Goal: Transaction & Acquisition: Purchase product/service

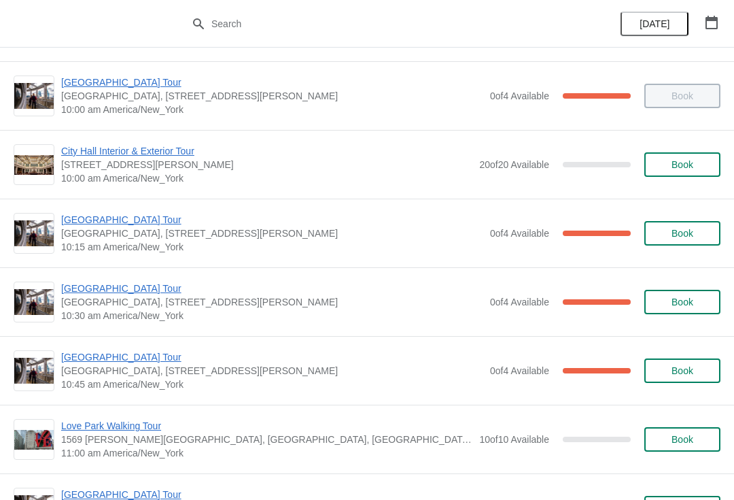
scroll to position [134, 0]
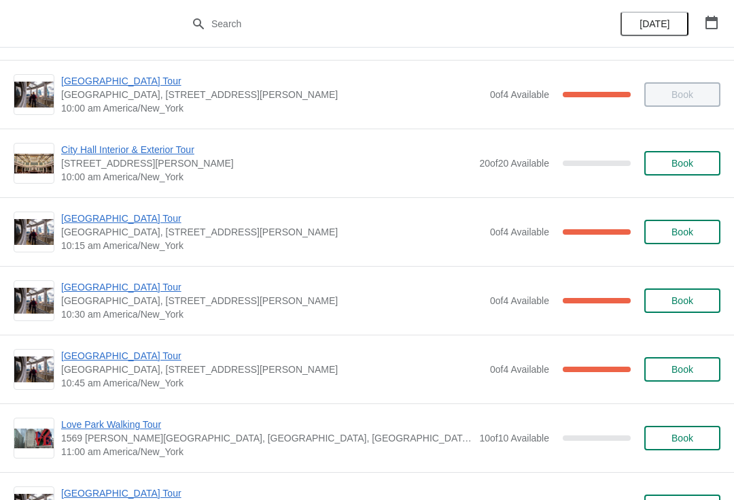
click at [128, 360] on span "[GEOGRAPHIC_DATA] Tour" at bounding box center [272, 356] width 422 height 14
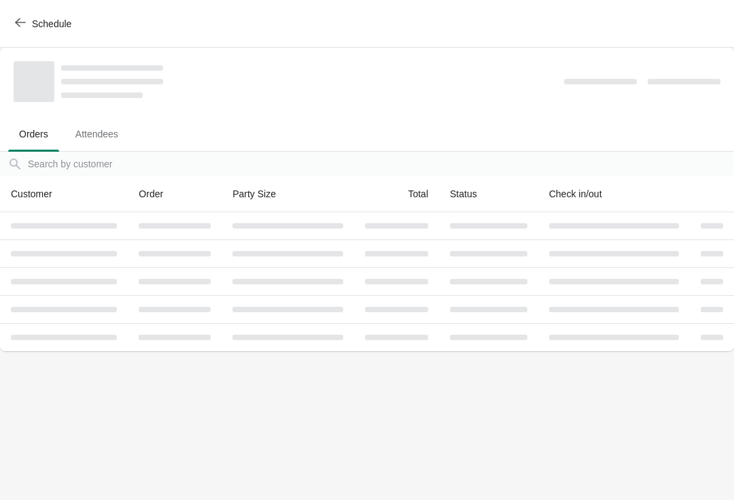
scroll to position [0, 0]
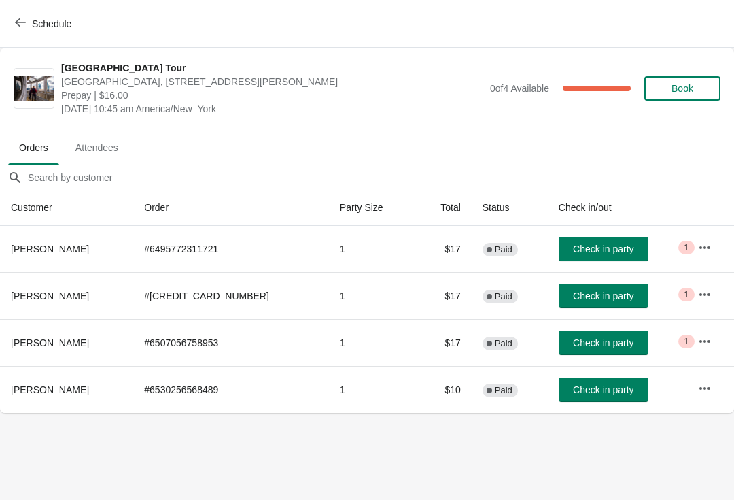
click at [587, 249] on span "Check in party" at bounding box center [603, 248] width 60 height 11
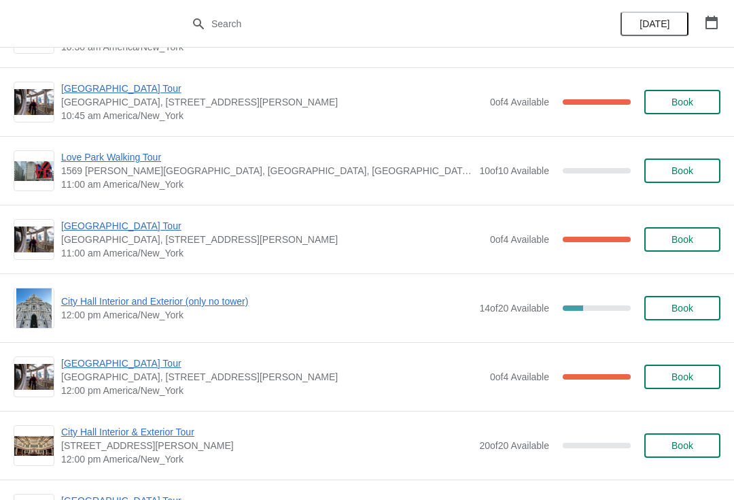
scroll to position [403, 0]
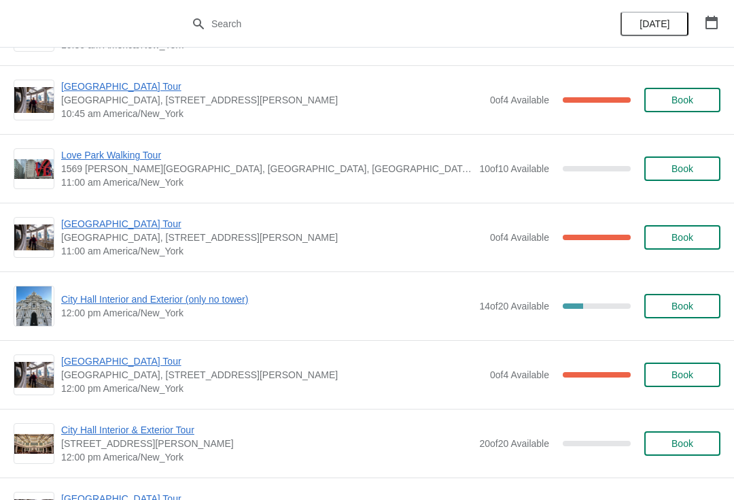
click at [697, 312] on button "Book" at bounding box center [682, 306] width 76 height 24
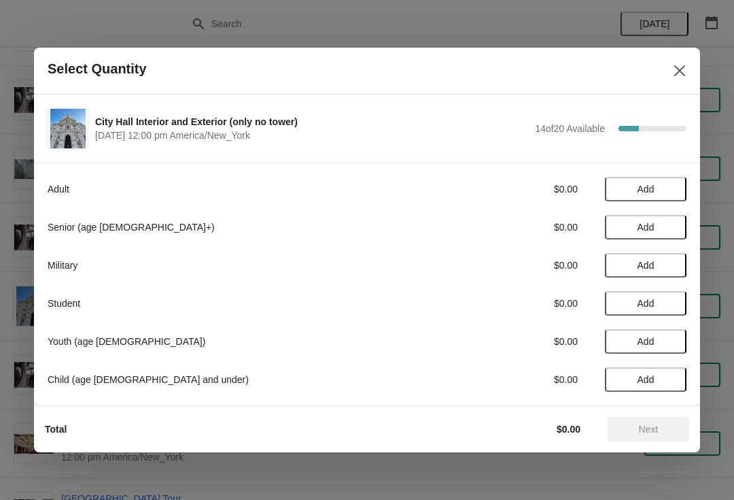
click at [658, 228] on span "Add" at bounding box center [645, 227] width 57 height 11
click at [675, 224] on icon at bounding box center [669, 227] width 14 height 14
click at [676, 180] on button "Add" at bounding box center [646, 189] width 82 height 24
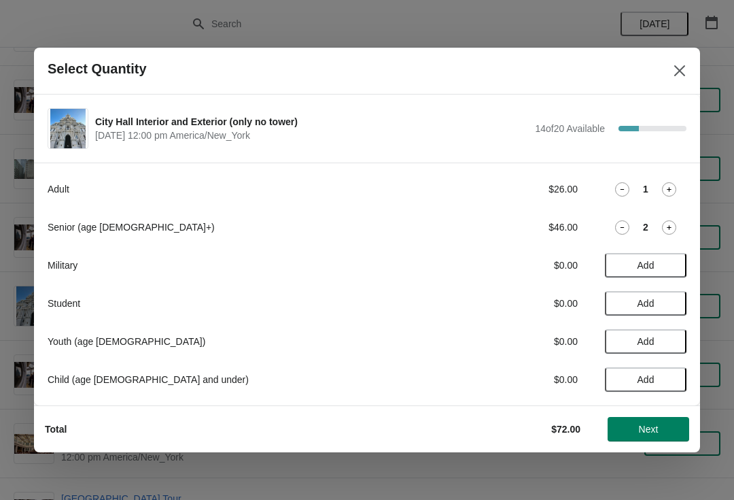
click at [674, 306] on span "Add" at bounding box center [645, 303] width 57 height 11
click at [659, 431] on span "Next" at bounding box center [648, 428] width 60 height 11
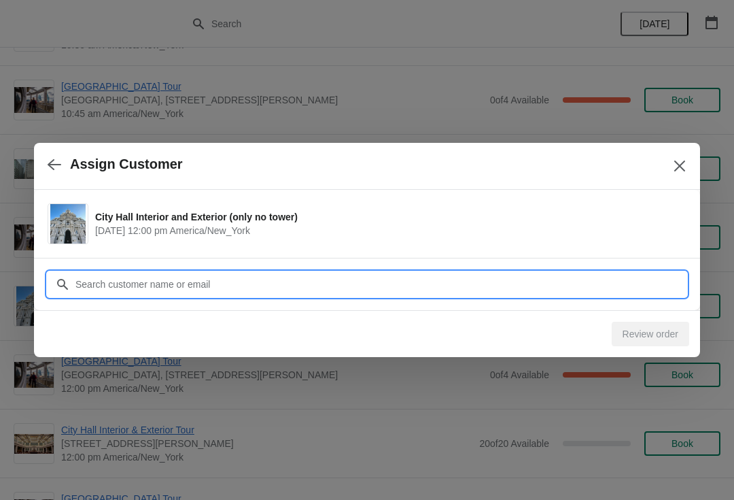
click at [520, 278] on input "Customer" at bounding box center [381, 284] width 612 height 24
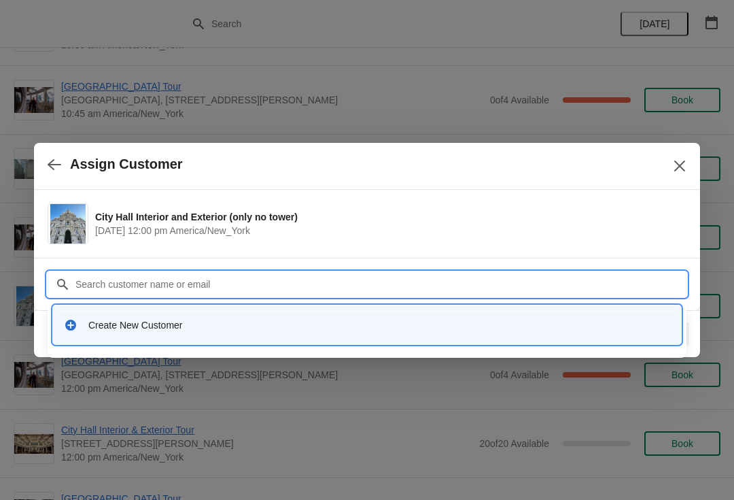
click at [462, 334] on div "Create New Customer" at bounding box center [366, 325] width 617 height 28
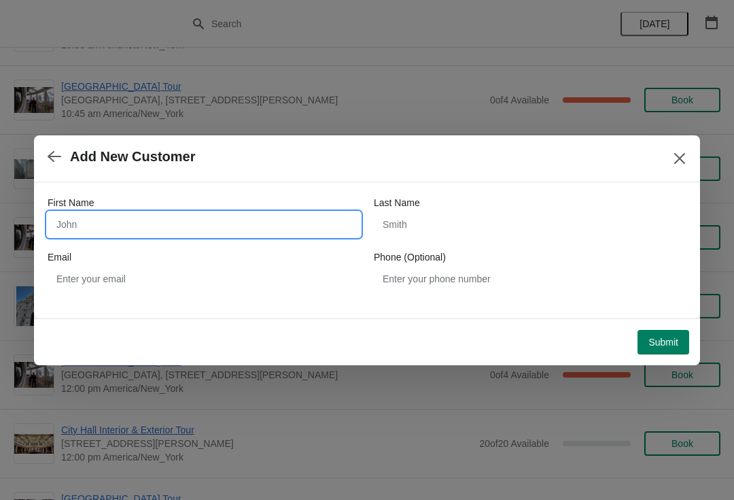
click at [307, 228] on input "First Name" at bounding box center [204, 224] width 313 height 24
type input "K"
type input "Sara"
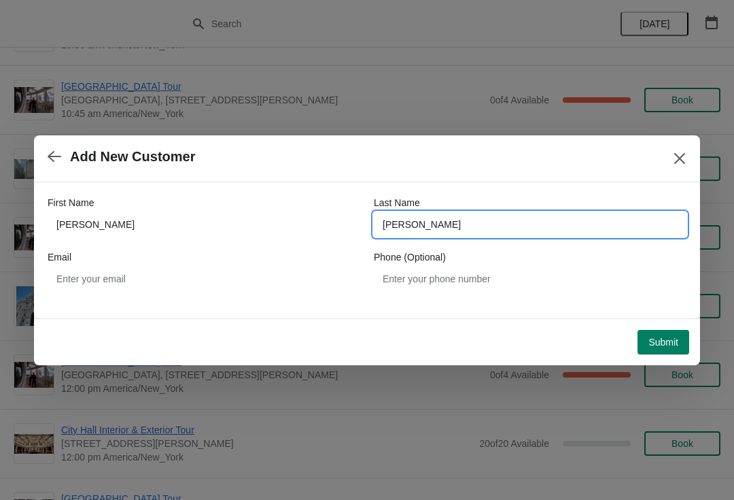
type input "Busskohl"
click at [668, 337] on span "Submit" at bounding box center [663, 341] width 30 height 11
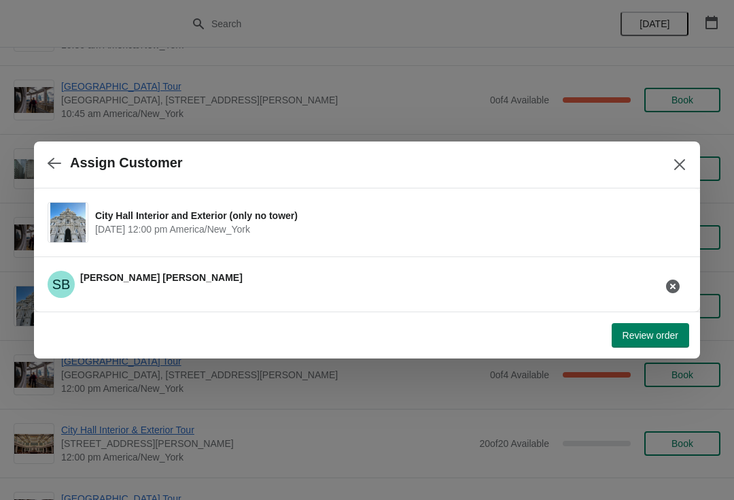
click at [646, 336] on span "Review order" at bounding box center [651, 335] width 56 height 11
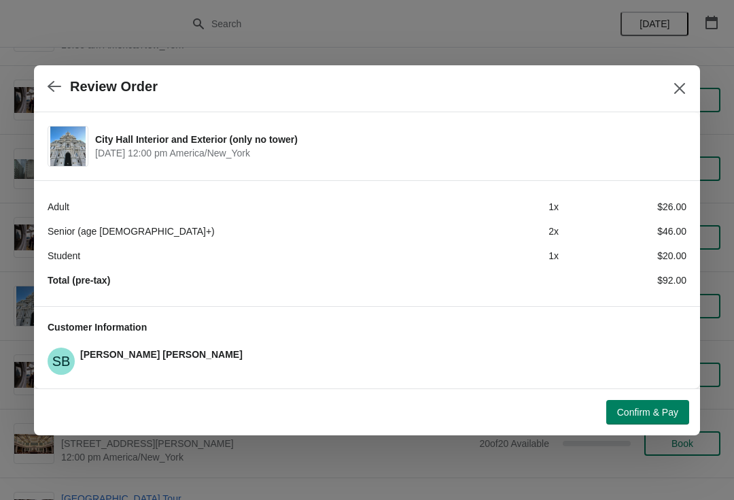
click at [652, 417] on span "Confirm & Pay" at bounding box center [647, 411] width 61 height 11
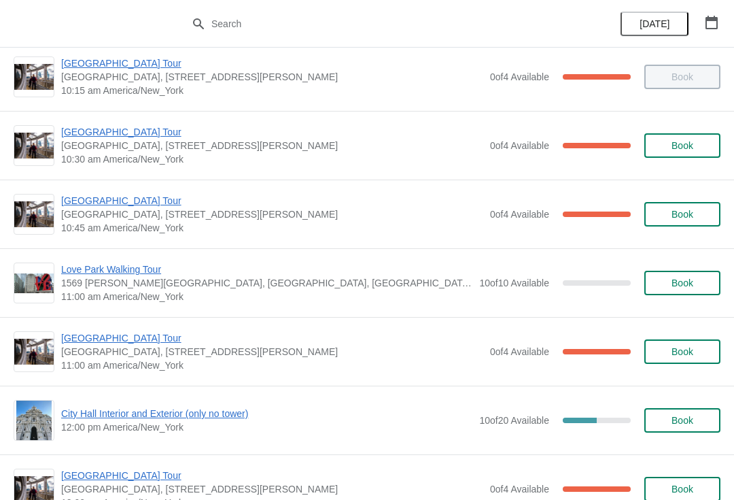
scroll to position [290, 0]
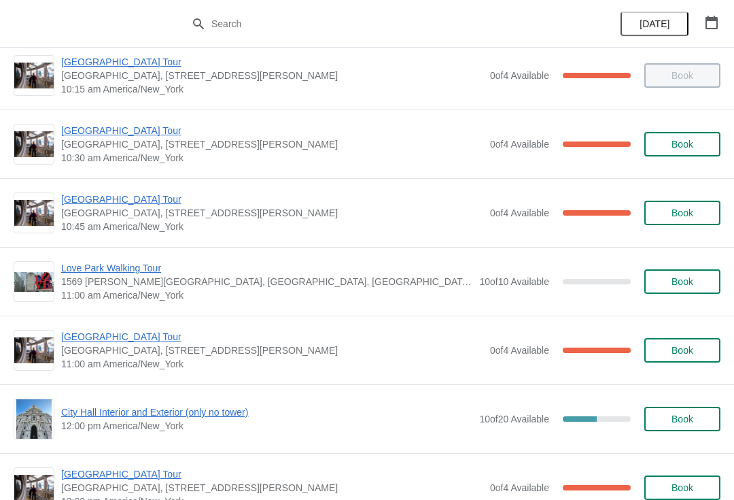
click at [116, 200] on span "[GEOGRAPHIC_DATA] Tour" at bounding box center [272, 199] width 422 height 14
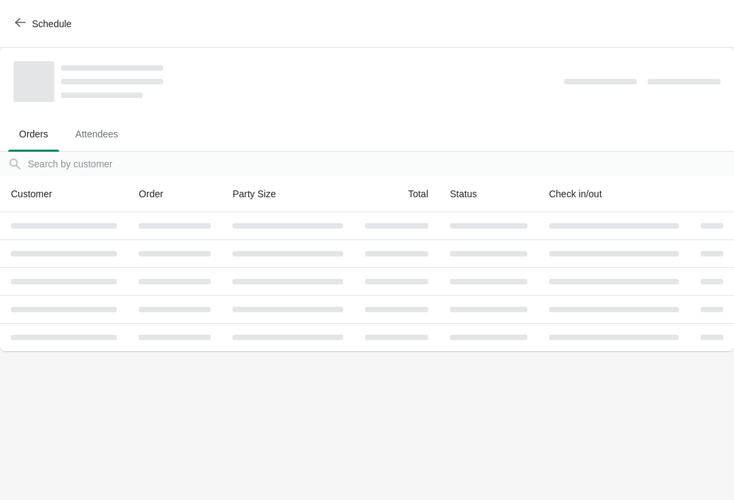
scroll to position [0, 0]
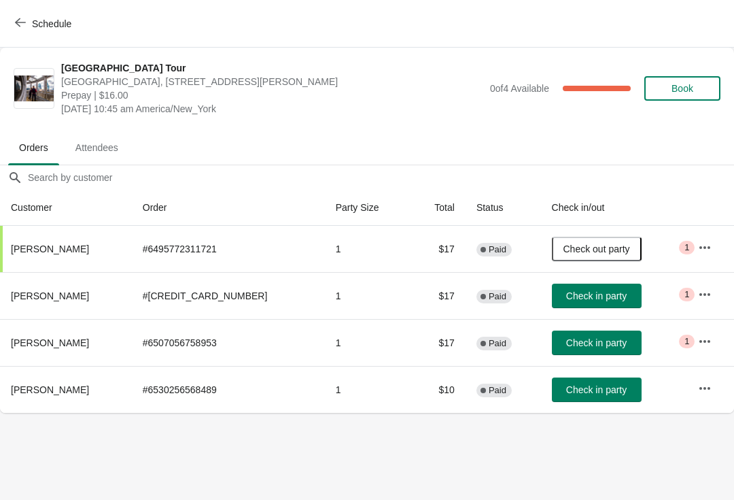
click at [599, 293] on span "Check in party" at bounding box center [596, 295] width 60 height 11
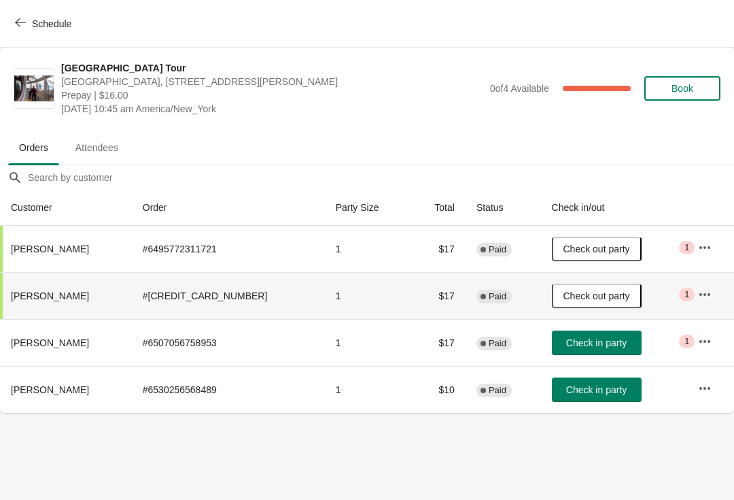
click at [590, 346] on span "Check in party" at bounding box center [596, 342] width 60 height 11
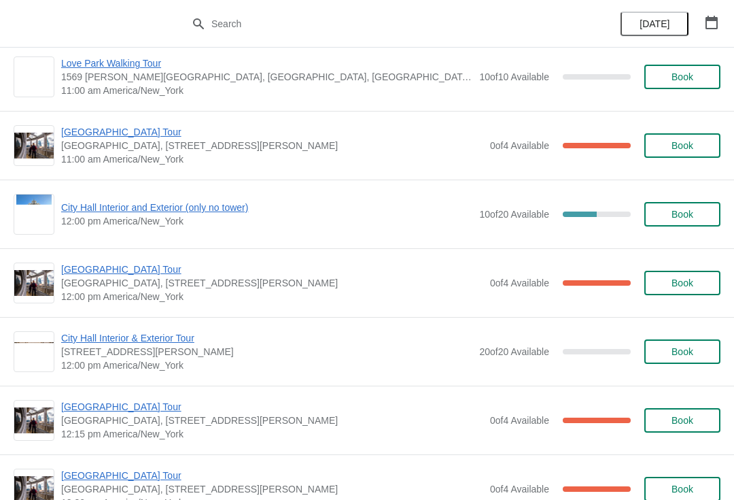
scroll to position [494, 0]
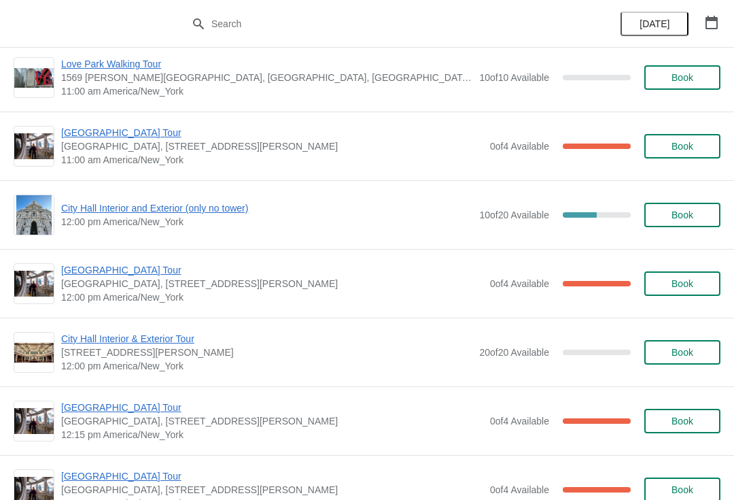
click at [694, 224] on button "Book" at bounding box center [682, 215] width 76 height 24
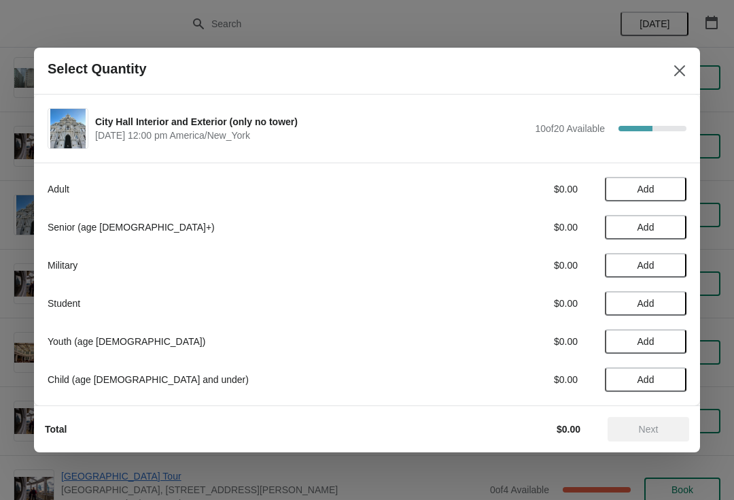
click at [663, 195] on button "Add" at bounding box center [646, 189] width 82 height 24
click at [665, 430] on span "Next" at bounding box center [648, 428] width 60 height 11
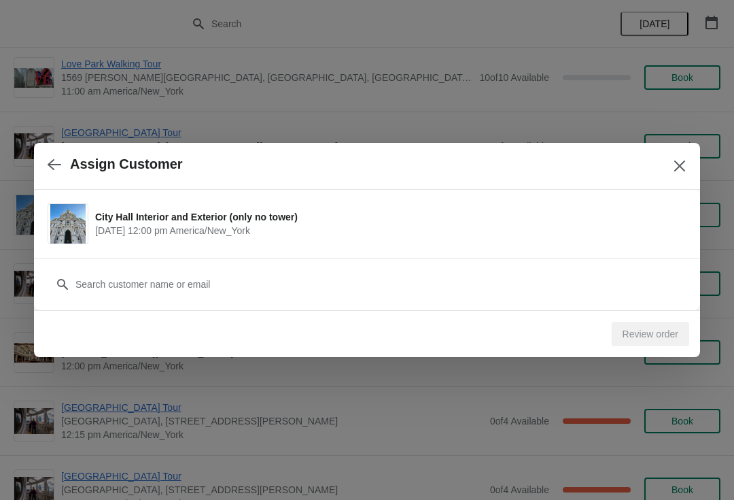
click at [657, 336] on div "Review order" at bounding box center [650, 333] width 77 height 24
click at [664, 336] on div "Review order" at bounding box center [650, 333] width 77 height 24
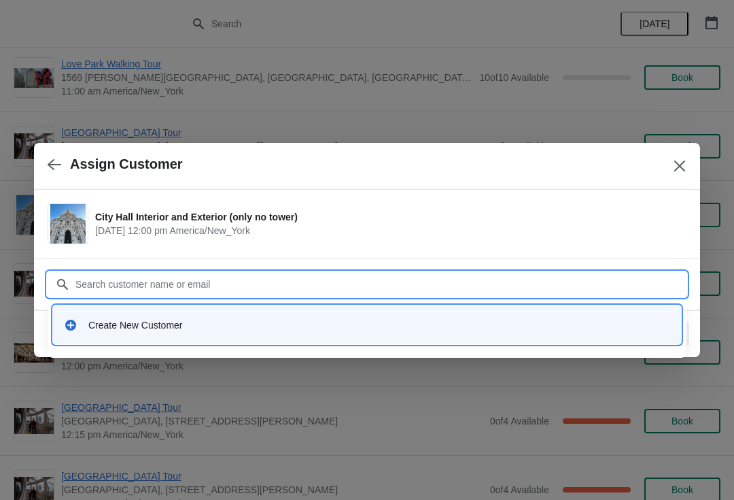
click at [306, 329] on div "Create New Customer" at bounding box center [379, 325] width 582 height 14
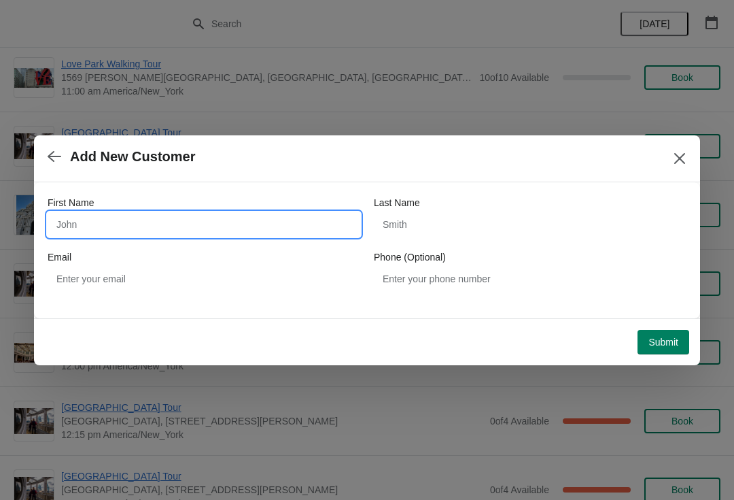
click at [271, 222] on input "First Name" at bounding box center [204, 224] width 313 height 24
type input "Kathryn"
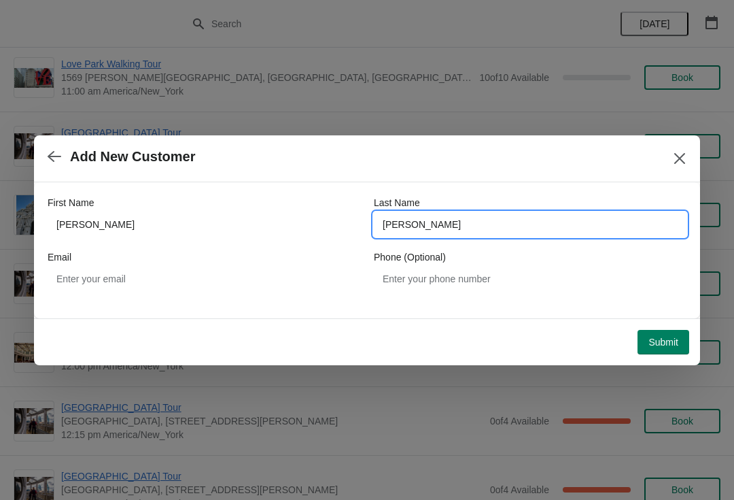
type input "Redmond"
click at [680, 347] on button "Submit" at bounding box center [663, 342] width 52 height 24
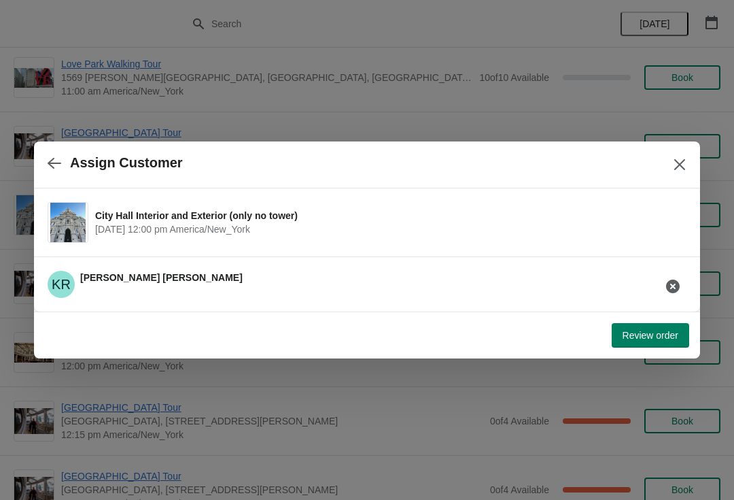
click at [658, 336] on span "Review order" at bounding box center [651, 335] width 56 height 11
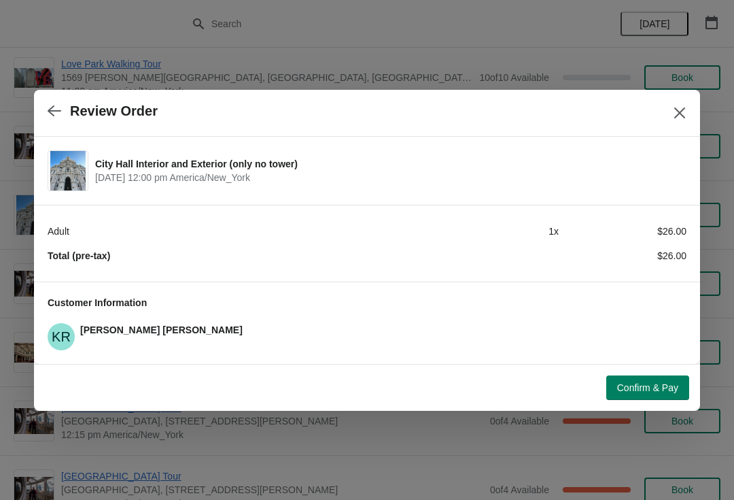
click at [656, 391] on span "Confirm & Pay" at bounding box center [647, 387] width 61 height 11
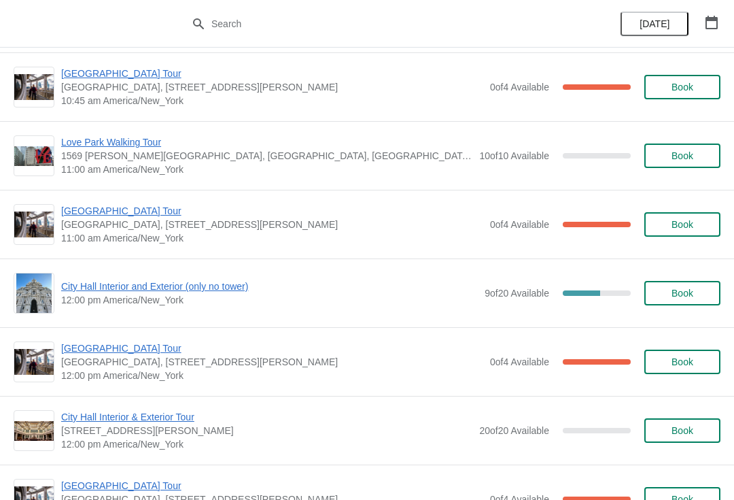
scroll to position [413, 0]
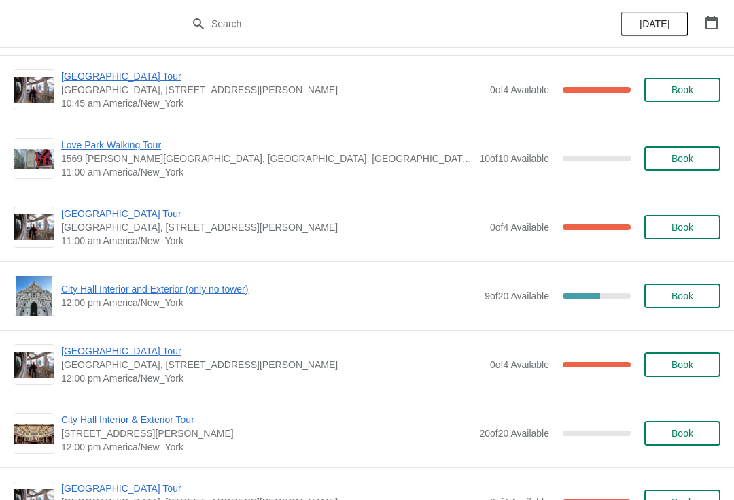
click at [130, 219] on span "[GEOGRAPHIC_DATA] Tour" at bounding box center [272, 214] width 422 height 14
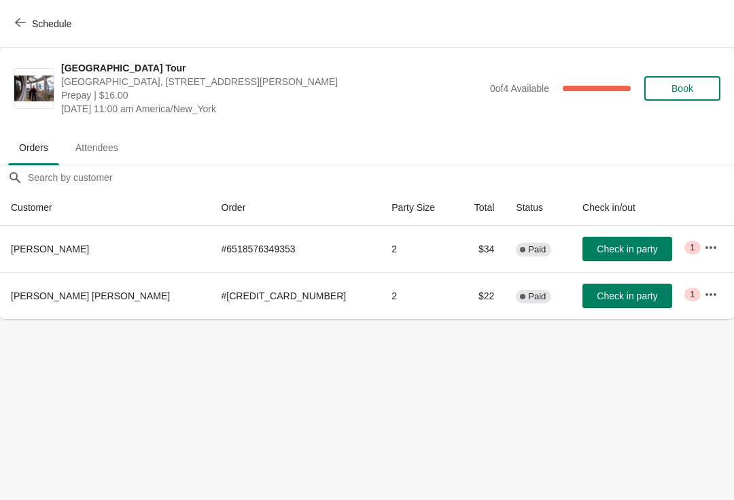
click at [606, 292] on span "Check in party" at bounding box center [627, 295] width 60 height 11
